Goal: Transaction & Acquisition: Purchase product/service

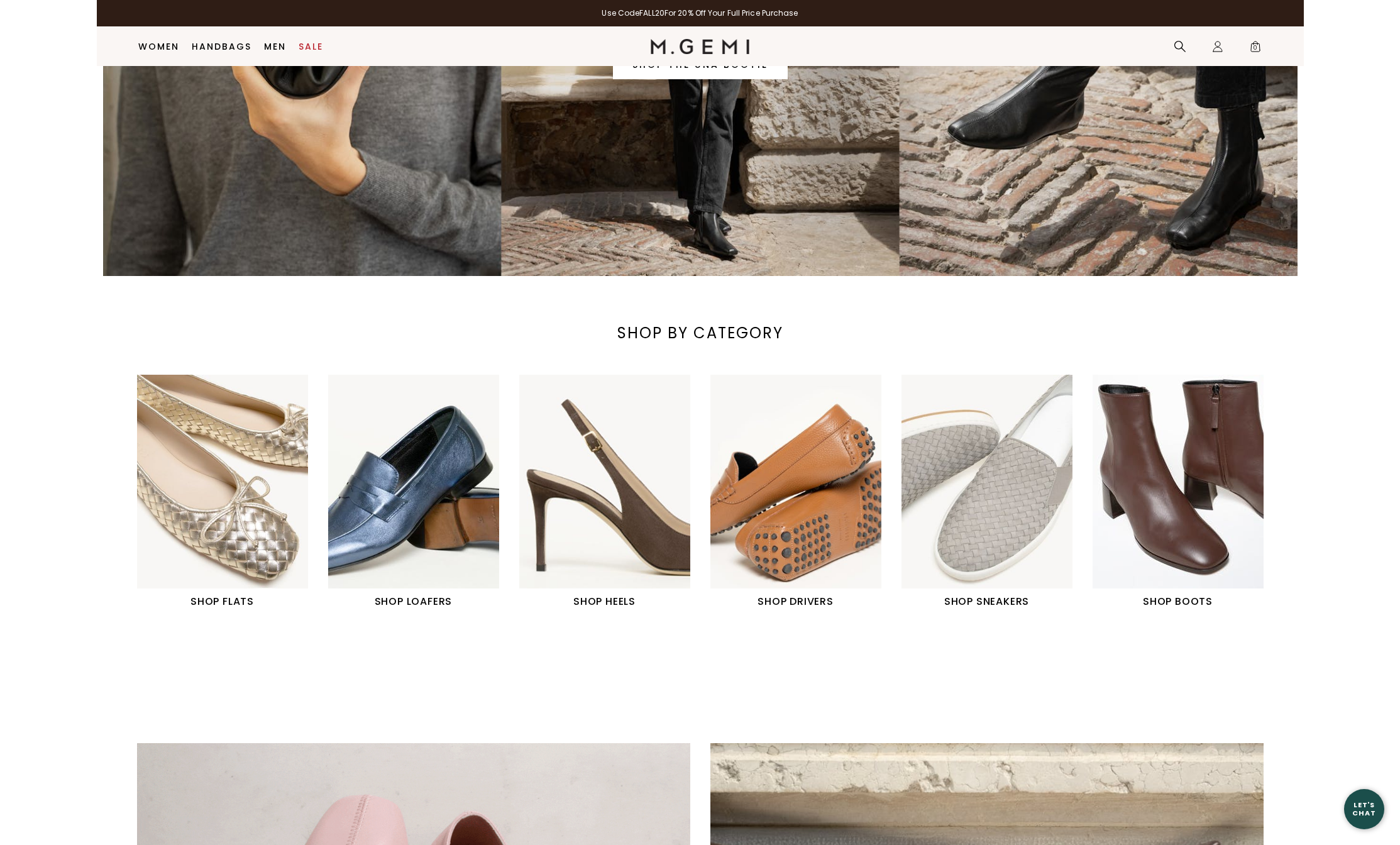
click at [802, 490] on img "4 / 6" at bounding box center [796, 481] width 171 height 214
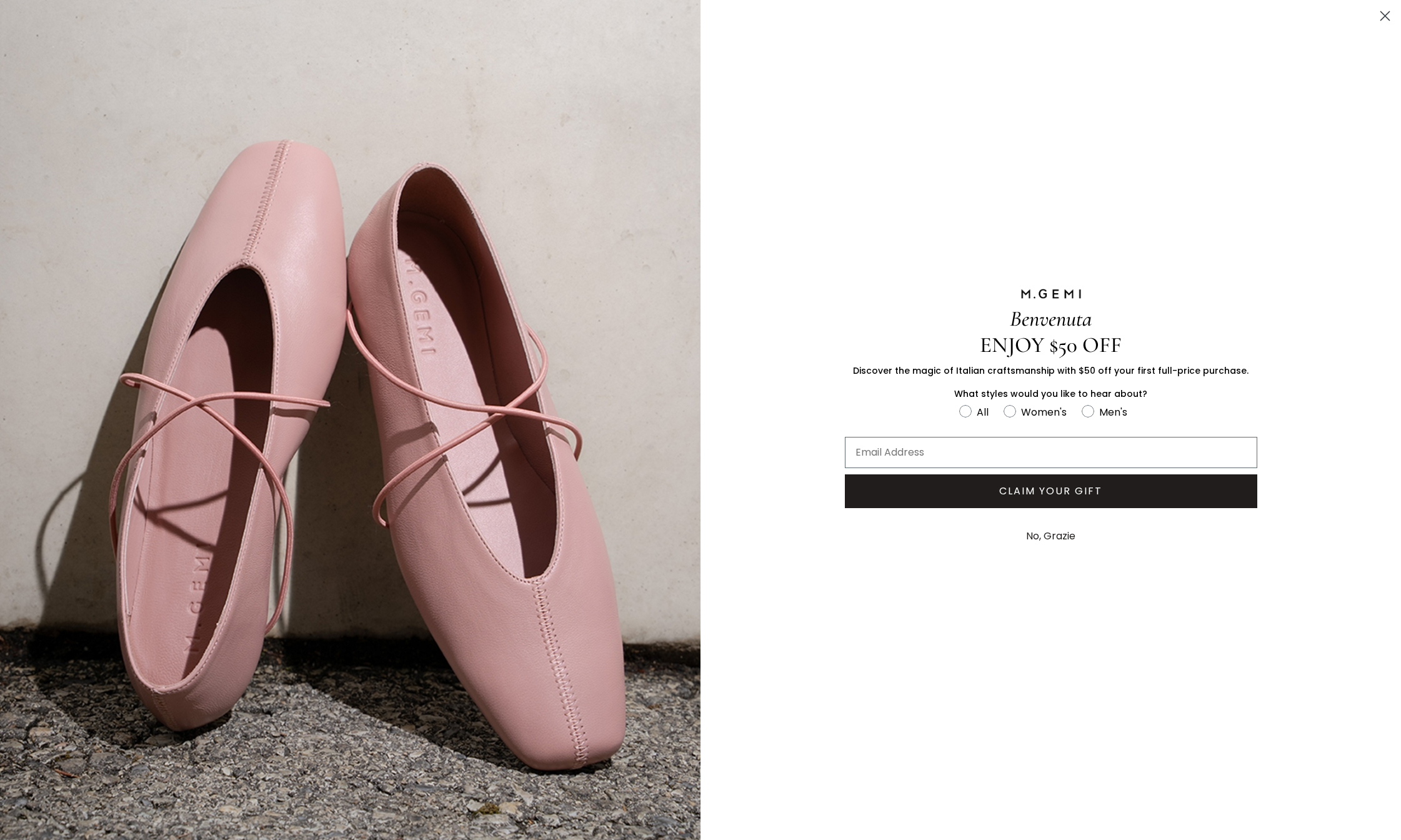
click at [1385, 16] on icon "Close dialog" at bounding box center [1385, 16] width 9 height 9
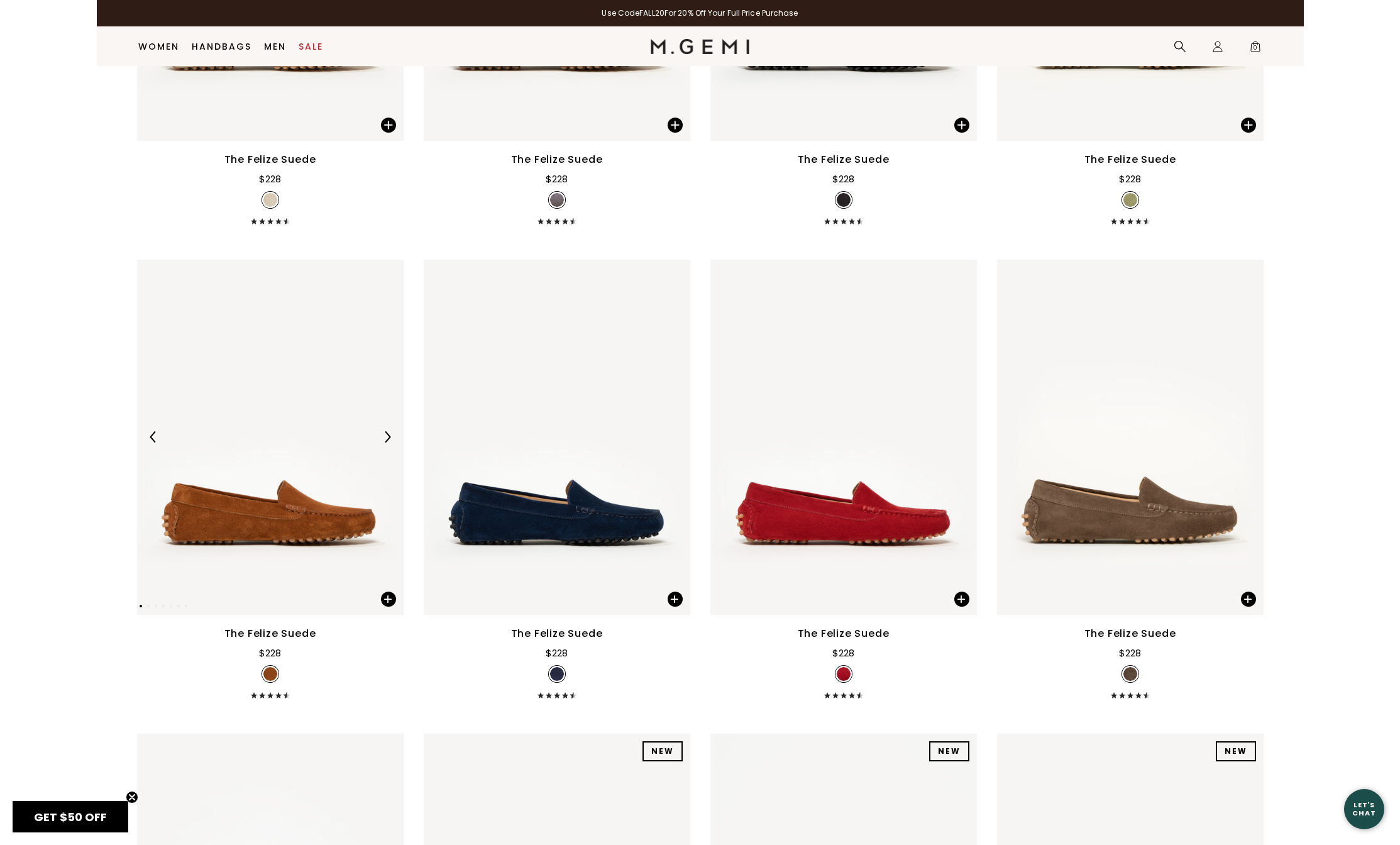
scroll to position [1021, 0]
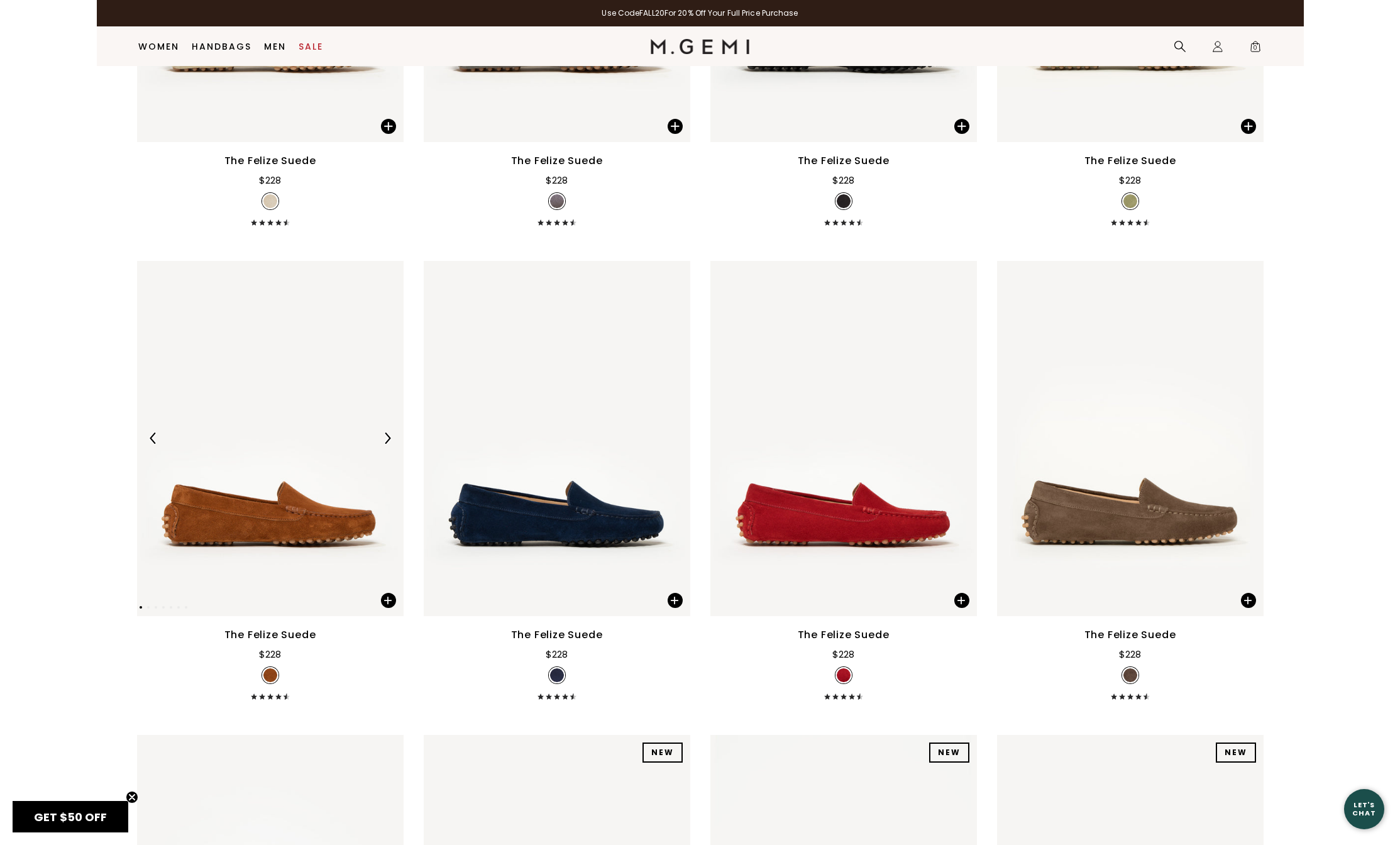
click at [320, 364] on img at bounding box center [270, 438] width 267 height 355
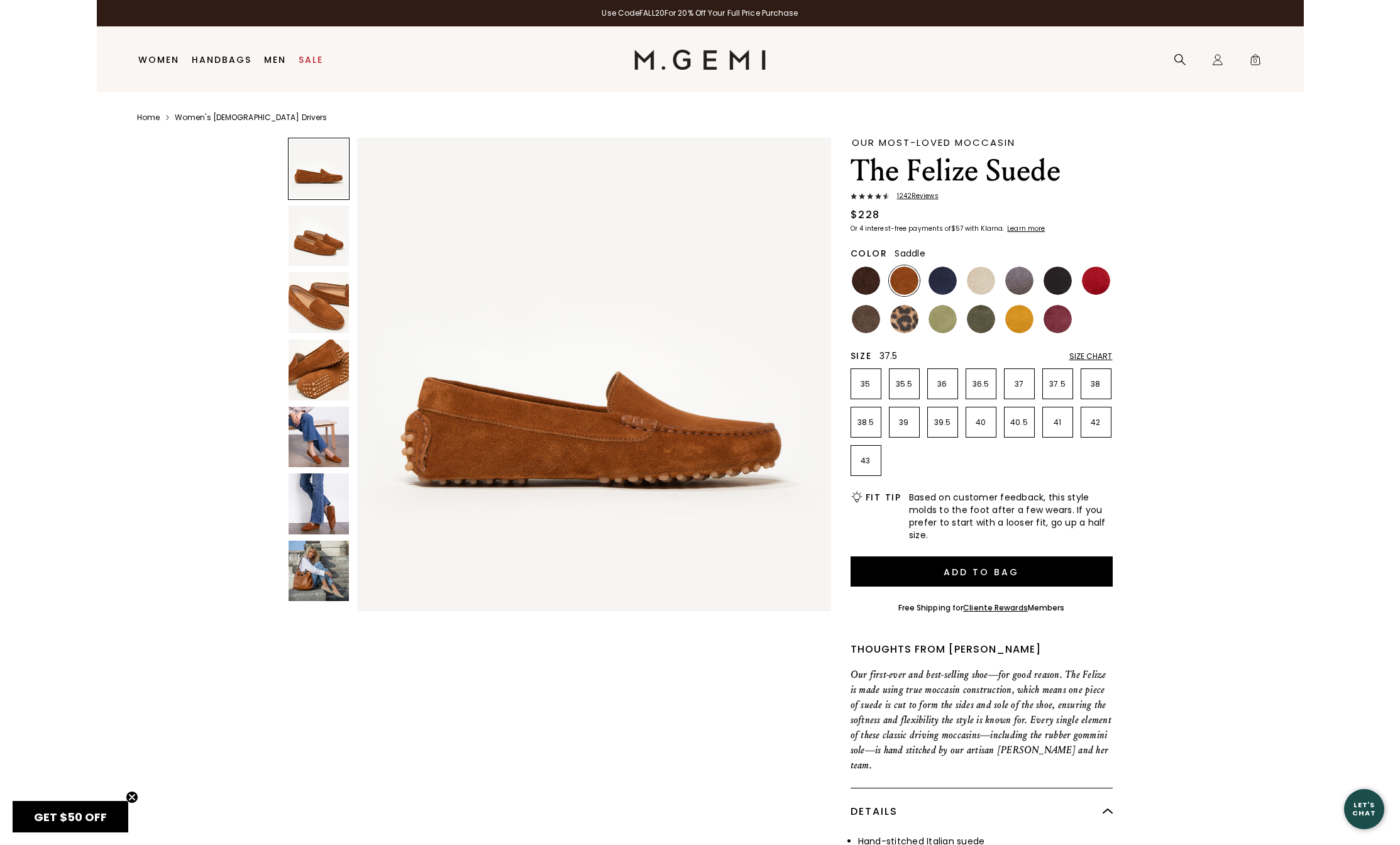
click at [1050, 384] on p "37.5" at bounding box center [1057, 384] width 30 height 10
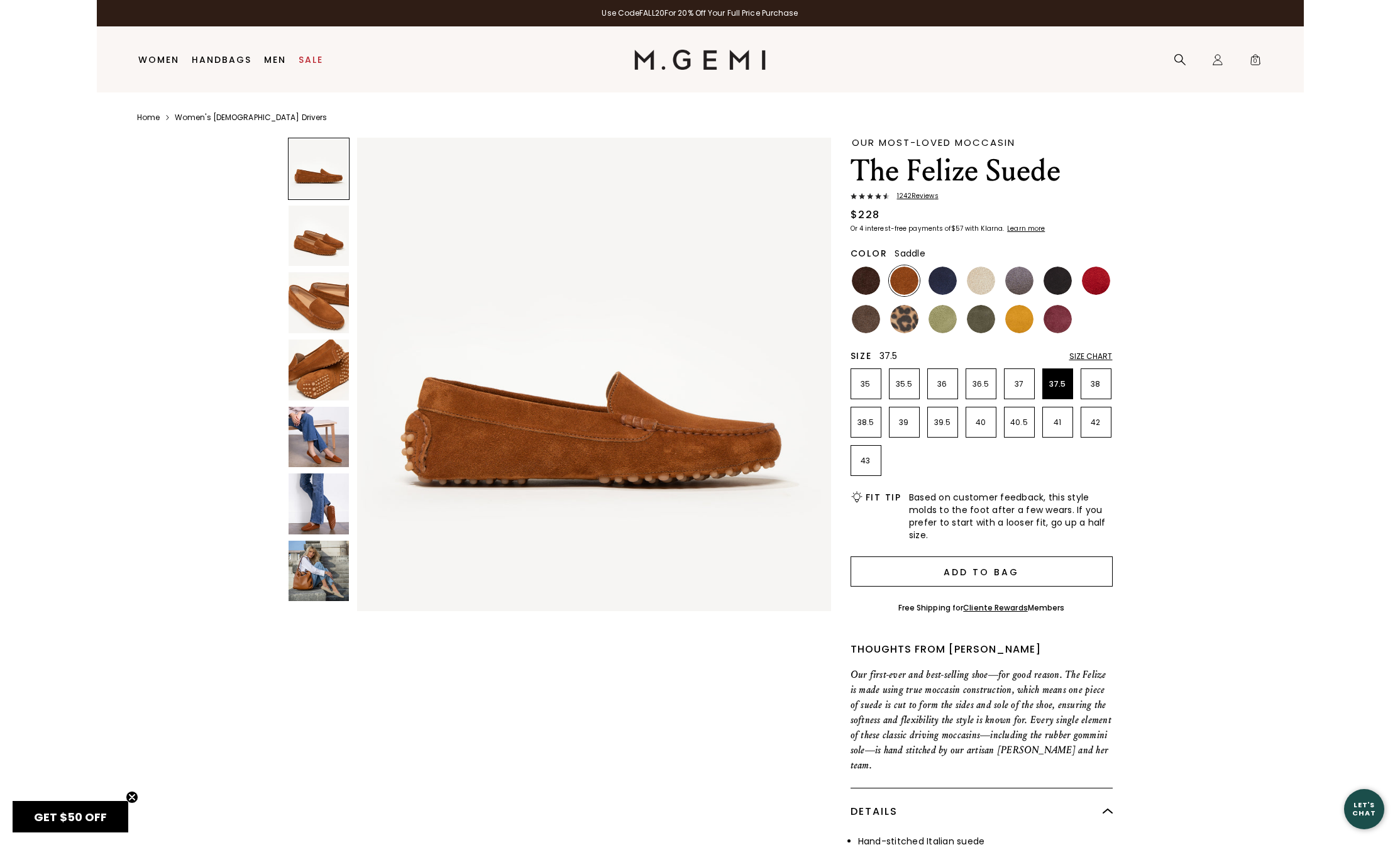
click at [994, 573] on button "Add to Bag" at bounding box center [981, 571] width 262 height 30
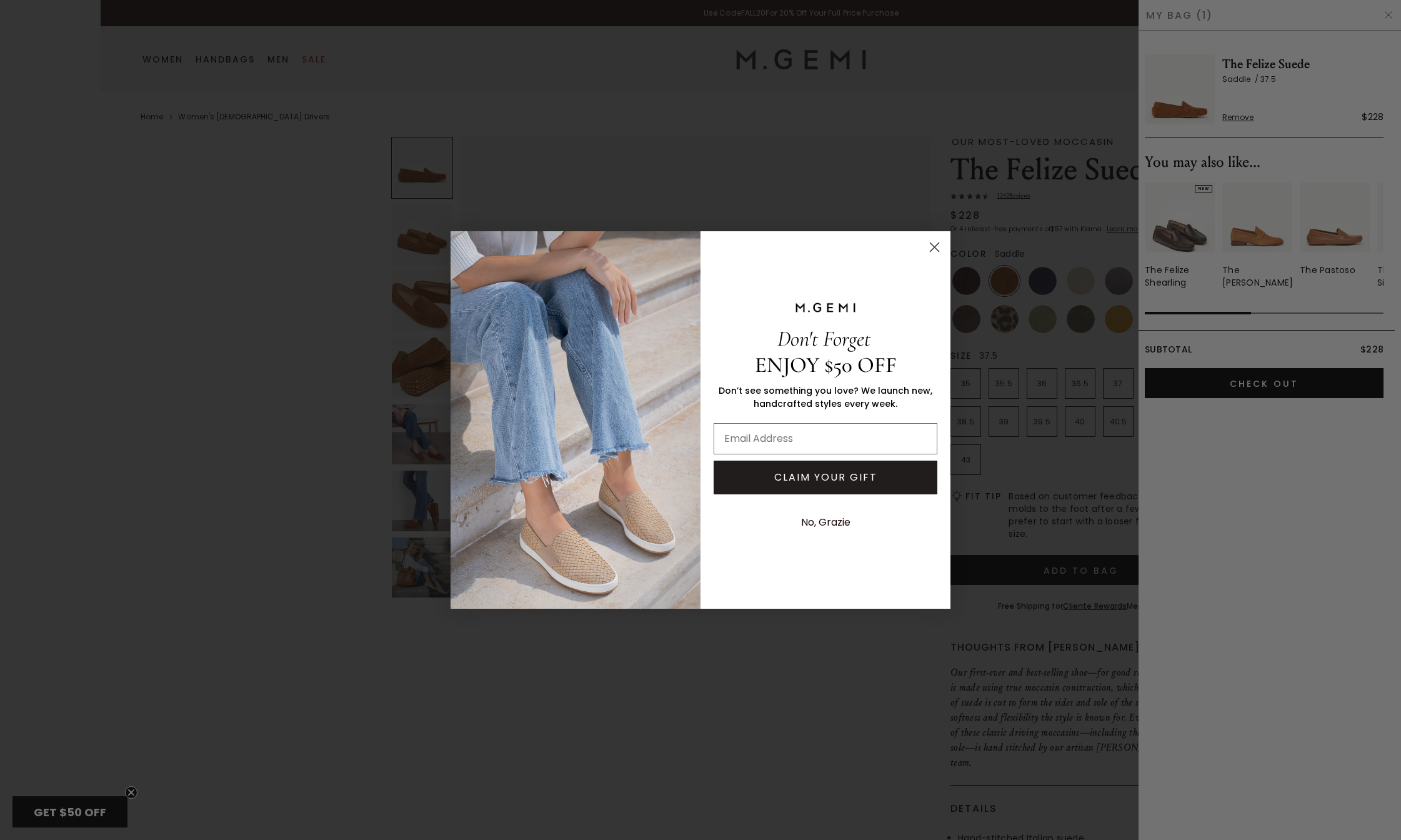
click at [935, 246] on icon "Close dialog" at bounding box center [935, 247] width 9 height 9
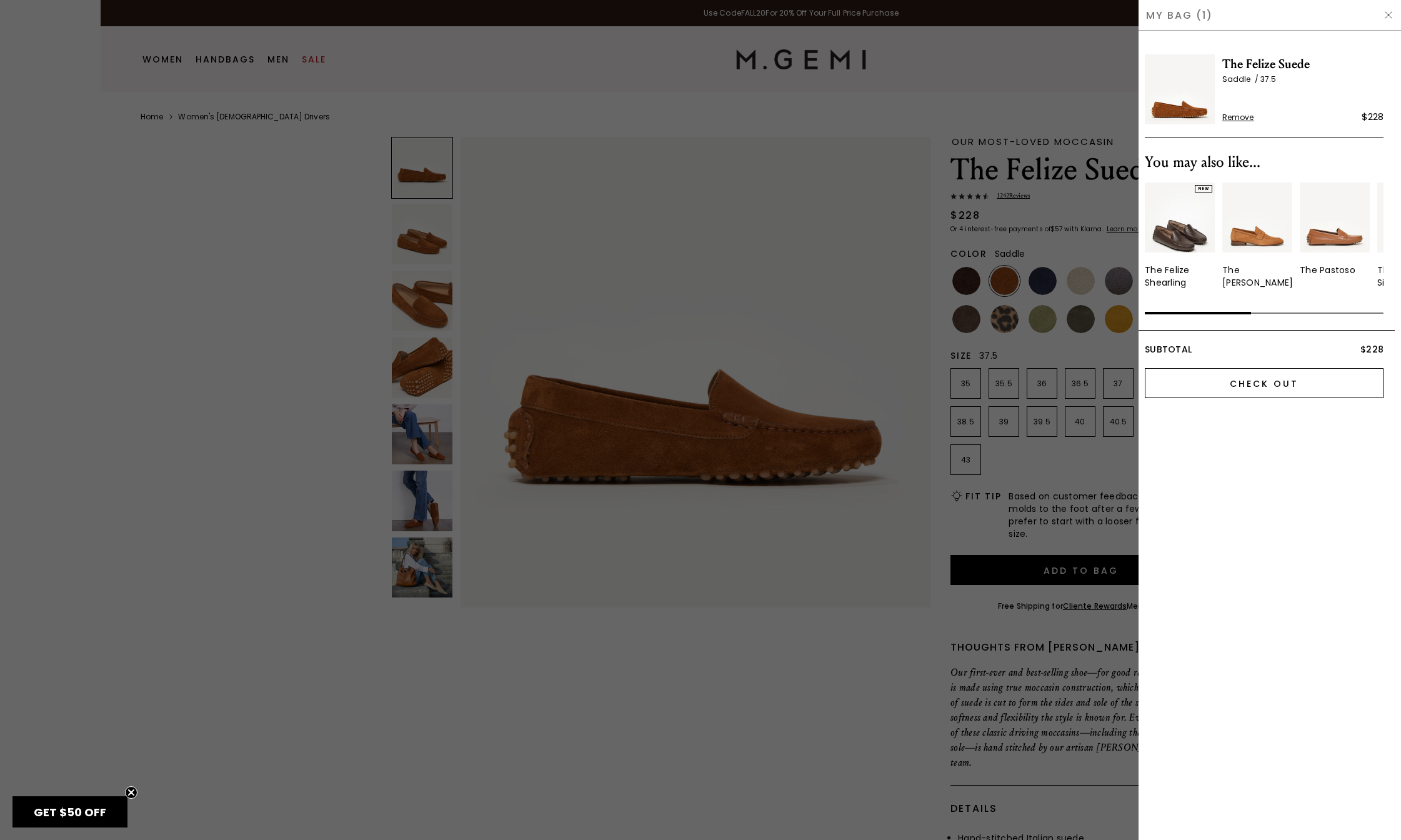
click at [1263, 386] on input "Check Out" at bounding box center [1264, 383] width 239 height 30
